Goal: Find specific page/section: Find specific page/section

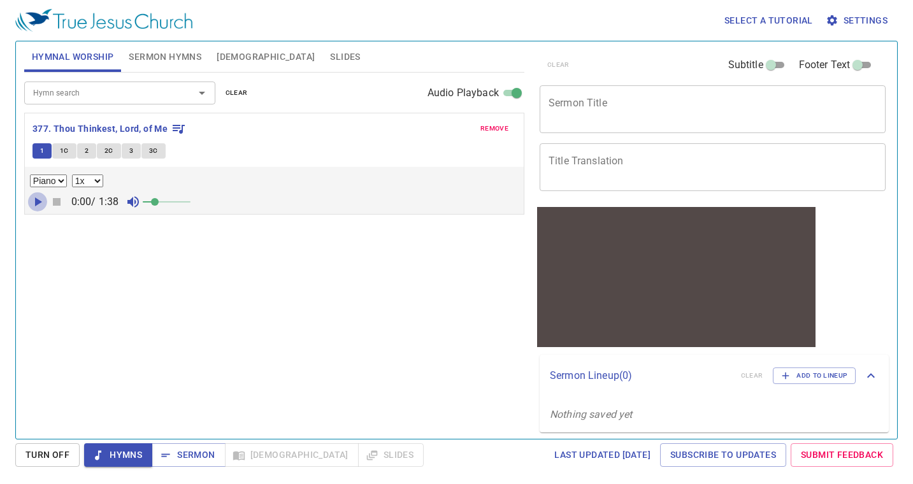
click at [34, 200] on icon "button" at bounding box center [37, 201] width 15 height 15
click at [174, 201] on span at bounding box center [167, 202] width 48 height 18
click at [169, 202] on span at bounding box center [172, 202] width 8 height 8
click at [103, 186] on select "0.6x 0.7x 0.8x 0.9x 1x 1.1x 1.2x 1.3x 1.4x 1.5x 1.7x 2x" at bounding box center [87, 181] width 31 height 13
select select "0.9"
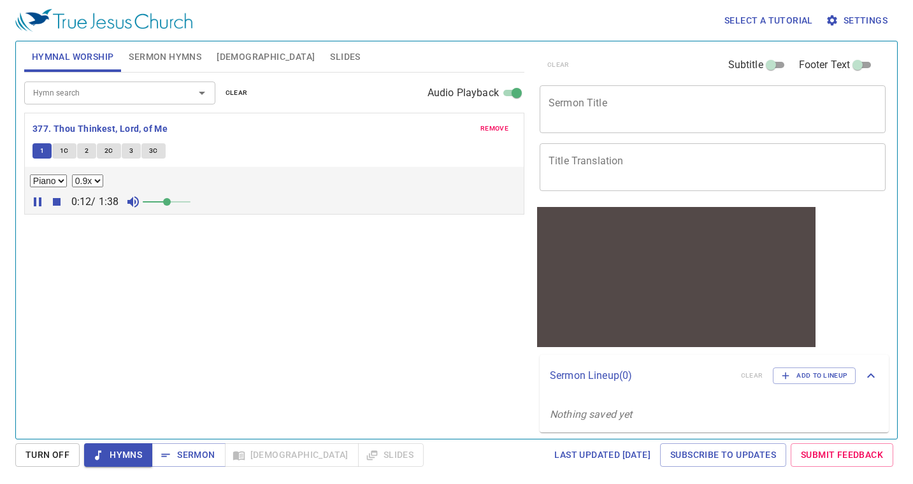
click at [72, 175] on select "0.6x 0.7x 0.8x 0.9x 1x 1.1x 1.2x 1.3x 1.4x 1.5x 1.7x 2x" at bounding box center [87, 181] width 31 height 13
click at [90, 99] on input "Hymn search" at bounding box center [101, 92] width 146 height 15
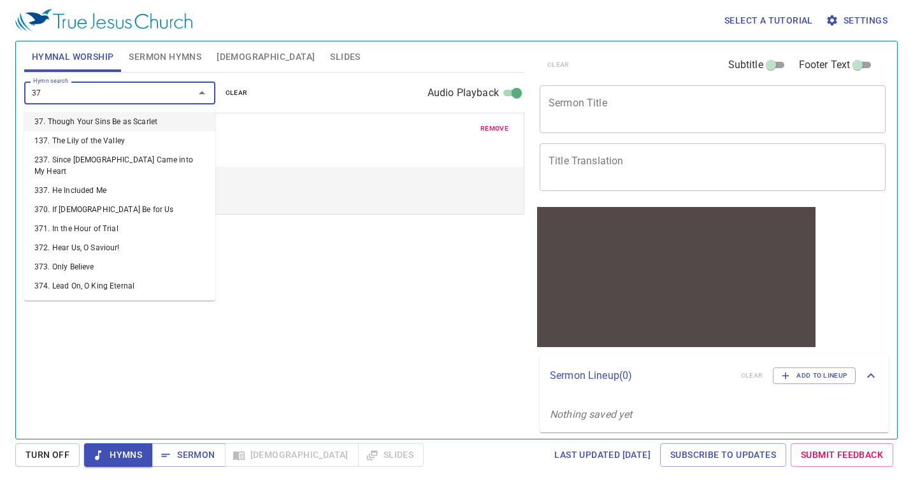
type input "379"
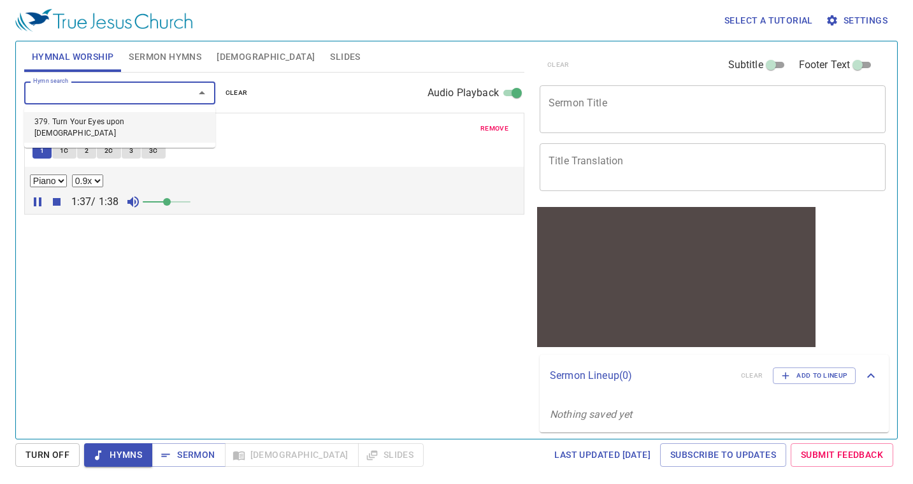
select select "1"
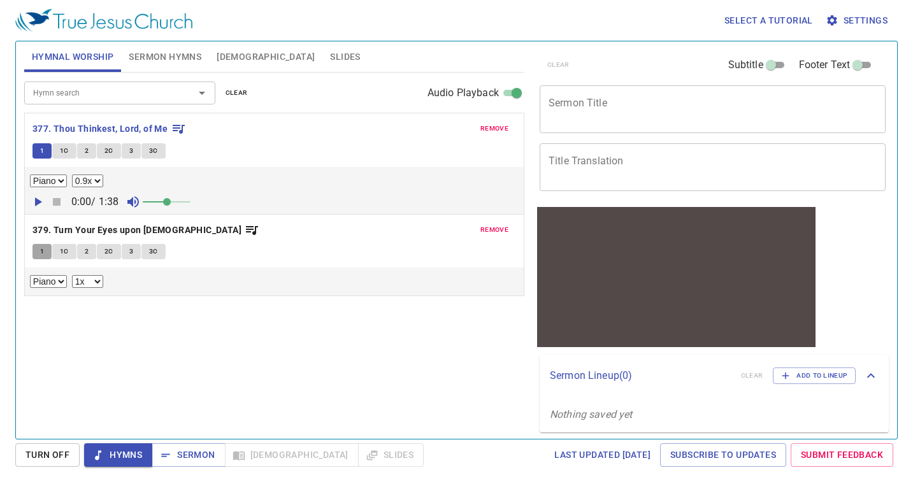
click at [43, 252] on span "1" at bounding box center [42, 251] width 4 height 11
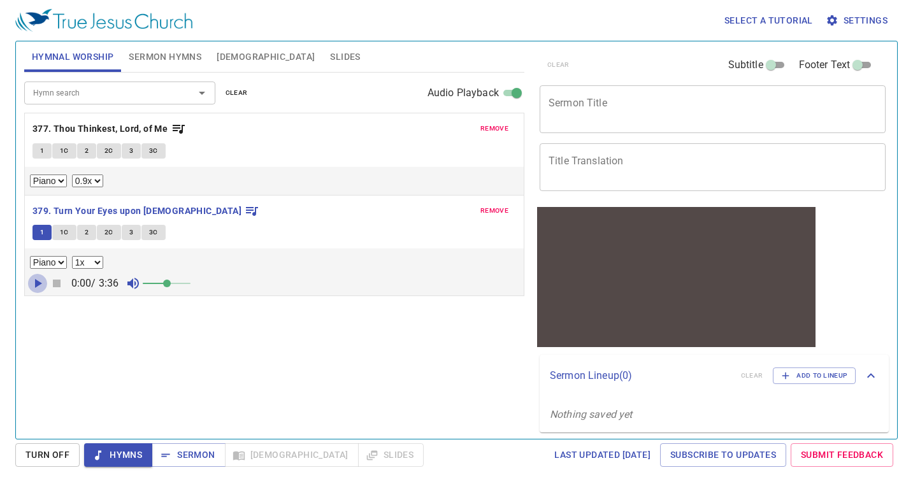
click at [40, 287] on icon "button" at bounding box center [37, 283] width 15 height 15
click at [171, 284] on span at bounding box center [167, 284] width 8 height 8
click at [139, 98] on input "Hymn search" at bounding box center [101, 92] width 146 height 15
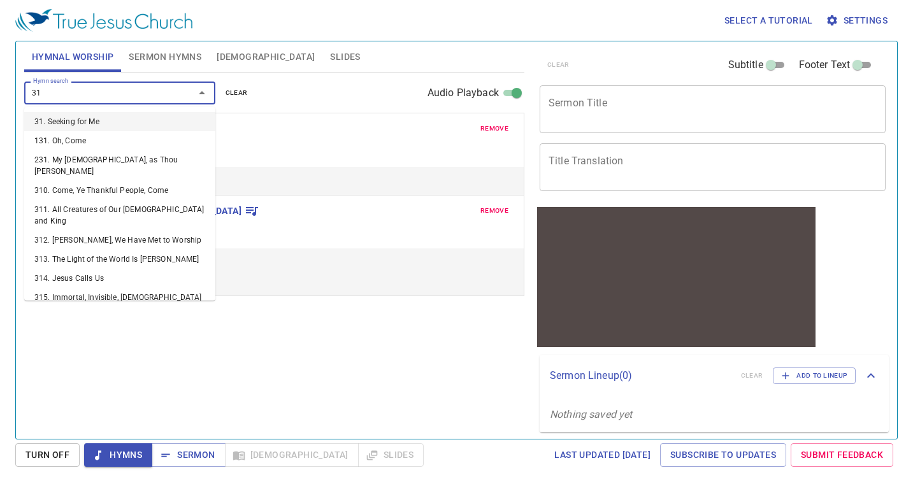
type input "318"
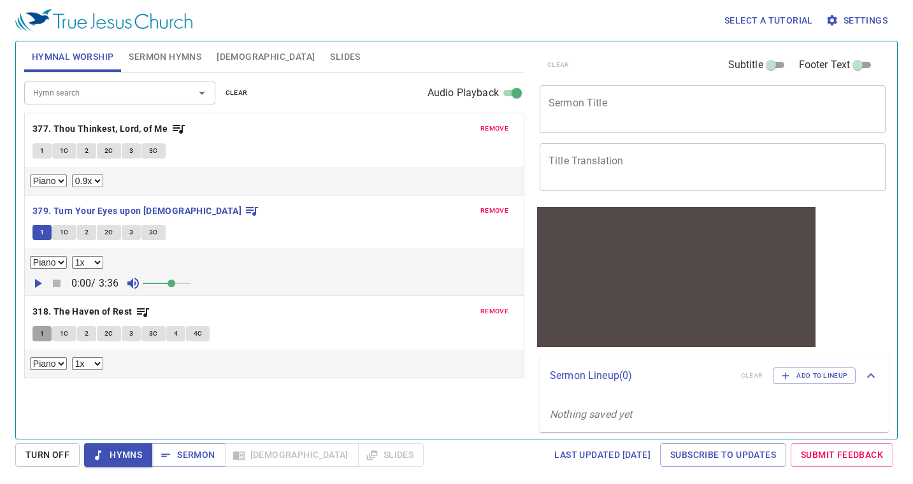
click at [45, 327] on button "1" at bounding box center [42, 333] width 19 height 15
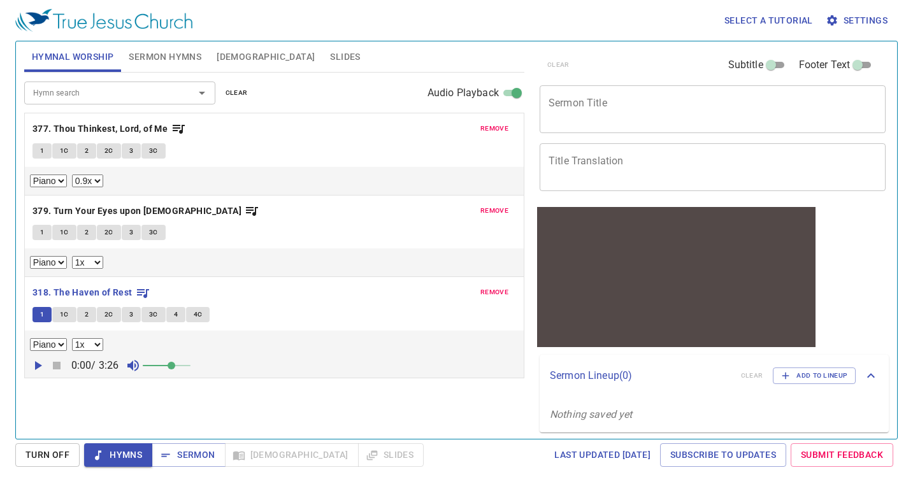
click at [40, 363] on icon "button" at bounding box center [37, 365] width 15 height 15
click at [90, 349] on select "0.6x 0.7x 0.8x 0.9x 1x 1.1x 1.2x 1.3x 1.4x 1.5x 1.7x 2x" at bounding box center [87, 344] width 31 height 13
select select "0.9"
click at [72, 339] on select "0.6x 0.7x 0.8x 0.9x 1x 1.1x 1.2x 1.3x 1.4x 1.5x 1.7x 2x" at bounding box center [87, 344] width 31 height 13
click at [131, 348] on div "Piano 0.6x 0.7x 0.8x 0.9x 1x 1.1x 1.2x 1.3x 1.4x 1.5x 1.7x 2x" at bounding box center [274, 344] width 489 height 13
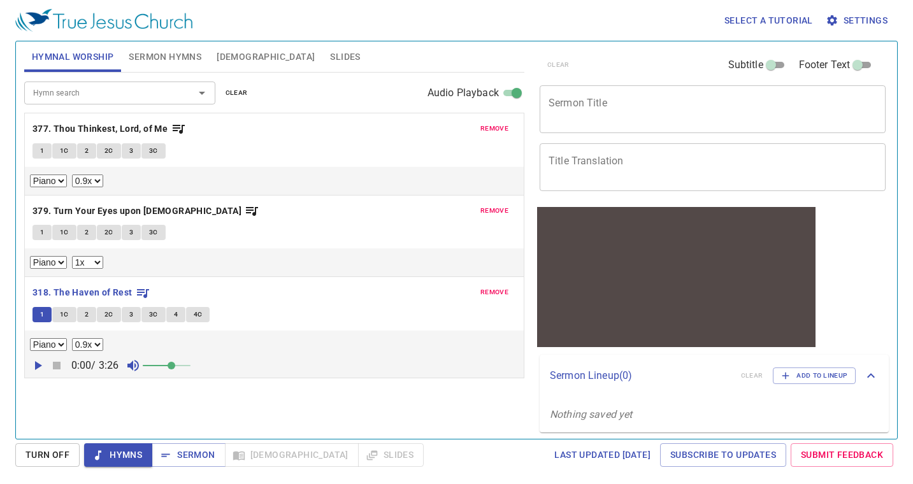
click at [509, 299] on button "remove" at bounding box center [494, 292] width 43 height 15
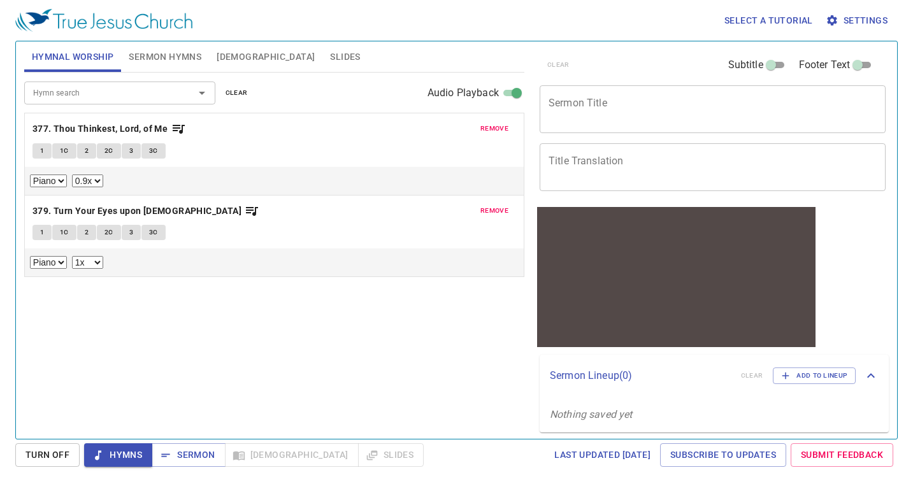
click at [503, 212] on span "remove" at bounding box center [495, 210] width 28 height 11
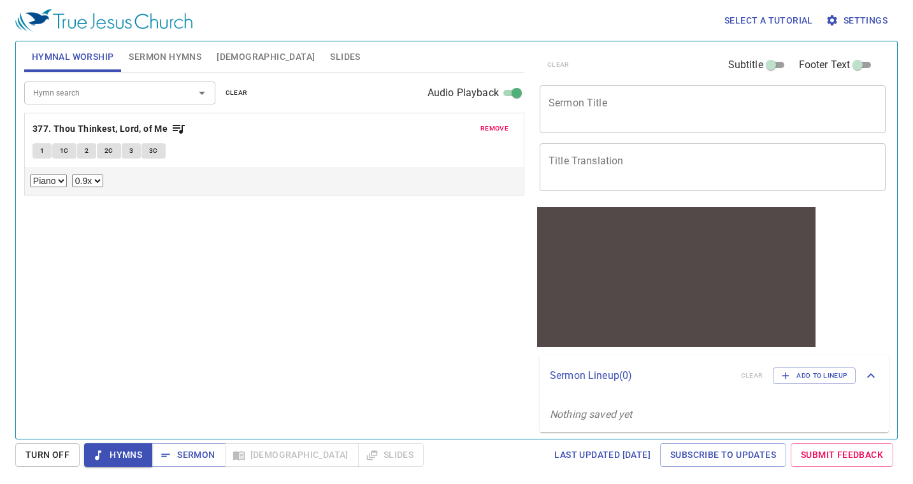
click at [498, 127] on span "remove" at bounding box center [495, 128] width 28 height 11
